Goal: Find specific page/section: Find specific page/section

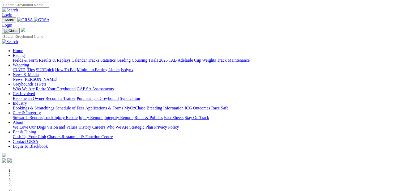
click at [20, 58] on link "Fields & Form" at bounding box center [25, 60] width 25 height 5
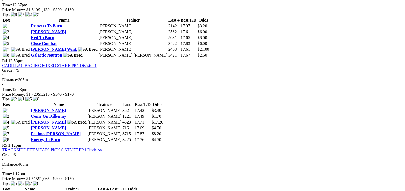
scroll to position [458, 0]
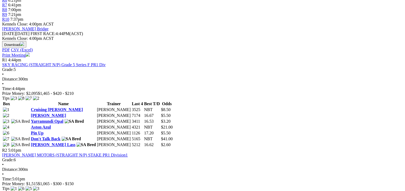
scroll to position [192, 0]
